Goal: Transaction & Acquisition: Purchase product/service

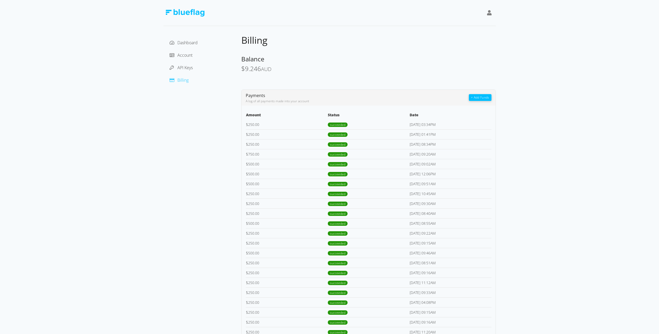
click at [483, 98] on button "+ Add Funds" at bounding box center [480, 97] width 22 height 7
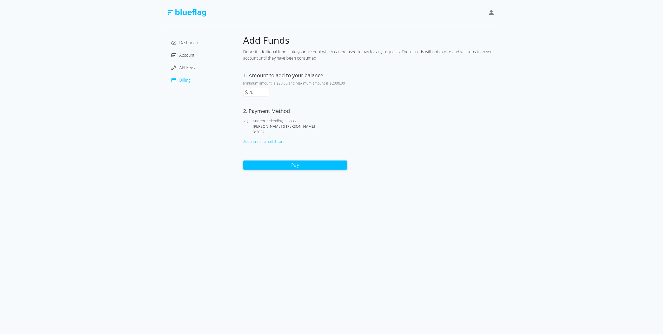
drag, startPoint x: 258, startPoint y: 91, endPoint x: 238, endPoint y: 92, distance: 20.0
click at [239, 92] on div "Dashboard Account API Keys Billing Add Funds Deposit additional funds into your…" at bounding box center [331, 101] width 333 height 135
type input "500"
click at [259, 119] on span "MasterCard" at bounding box center [262, 120] width 19 height 5
click at [248, 120] on input "MasterCard ending in 6836 [PERSON_NAME] S [PERSON_NAME] 3 / 2027" at bounding box center [246, 121] width 3 height 3
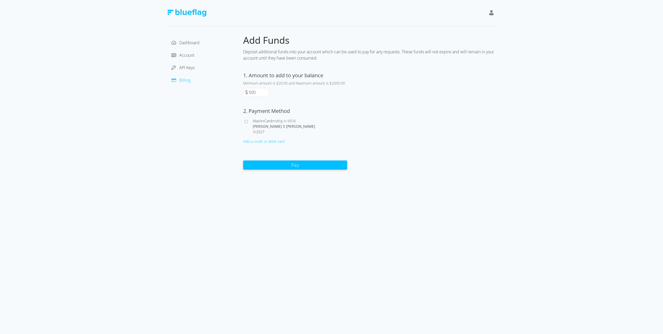
radio input "true"
click at [294, 167] on button "Pay" at bounding box center [295, 164] width 104 height 9
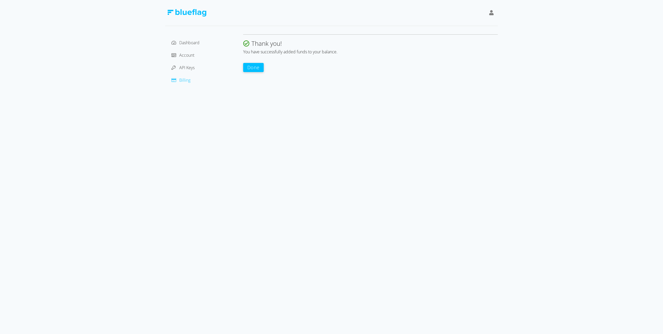
click at [255, 67] on button "Done" at bounding box center [253, 67] width 21 height 9
